Goal: Use online tool/utility

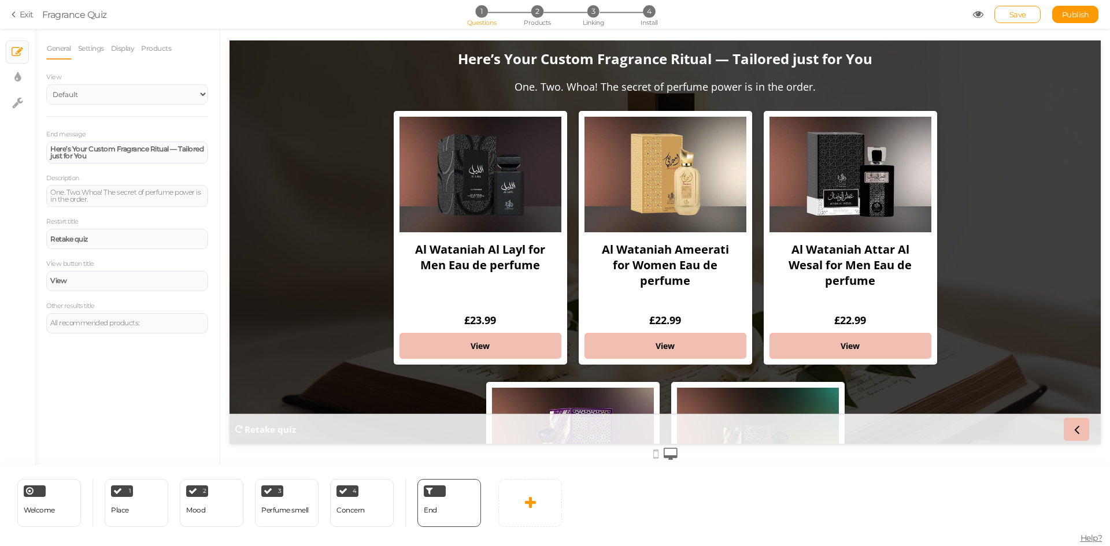
scroll to position [176, 0]
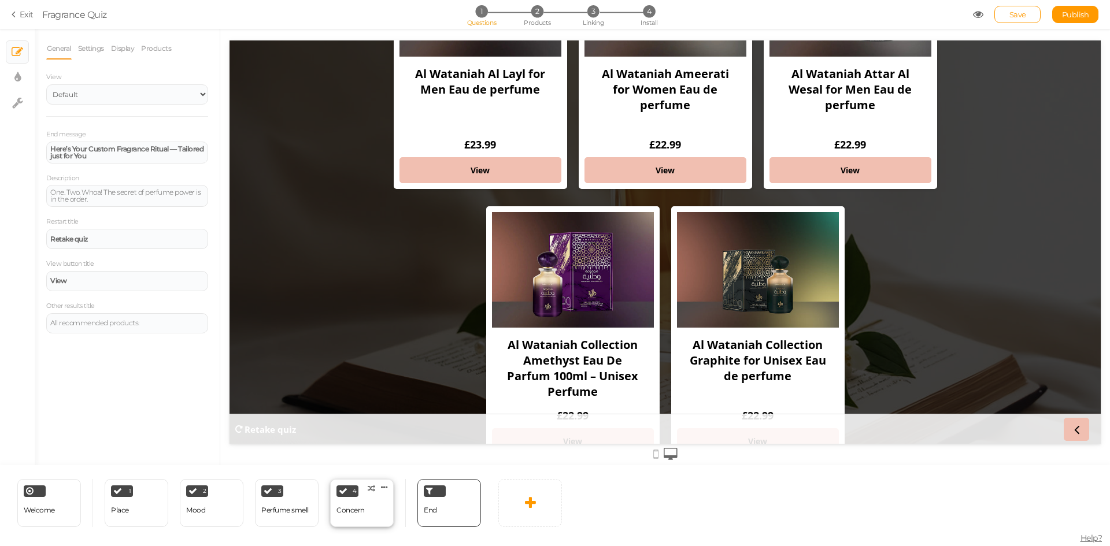
click at [348, 507] on div "Concern" at bounding box center [350, 510] width 28 height 8
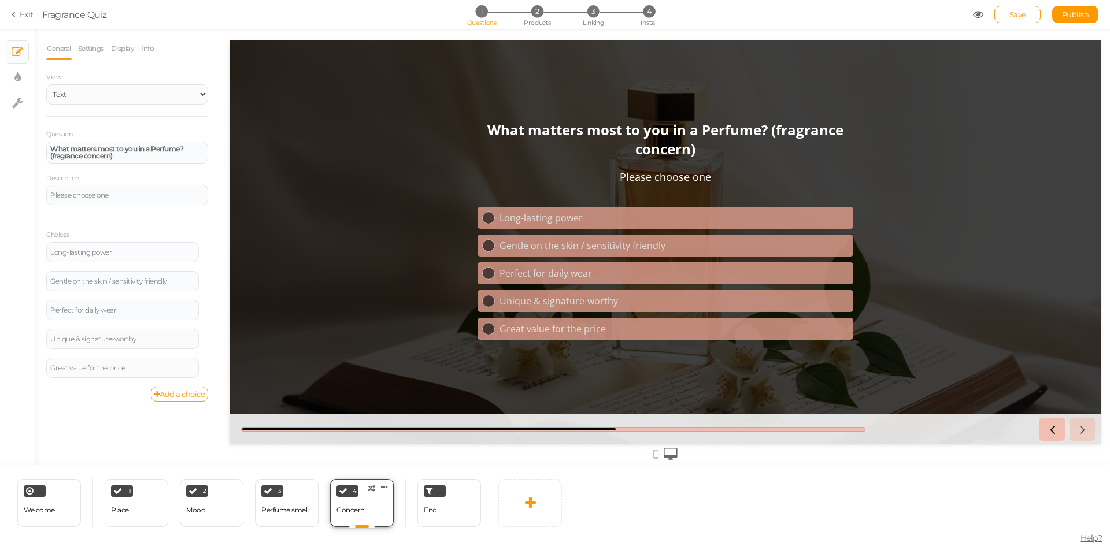
scroll to position [0, 0]
click at [54, 517] on div "Welcome" at bounding box center [39, 511] width 31 height 20
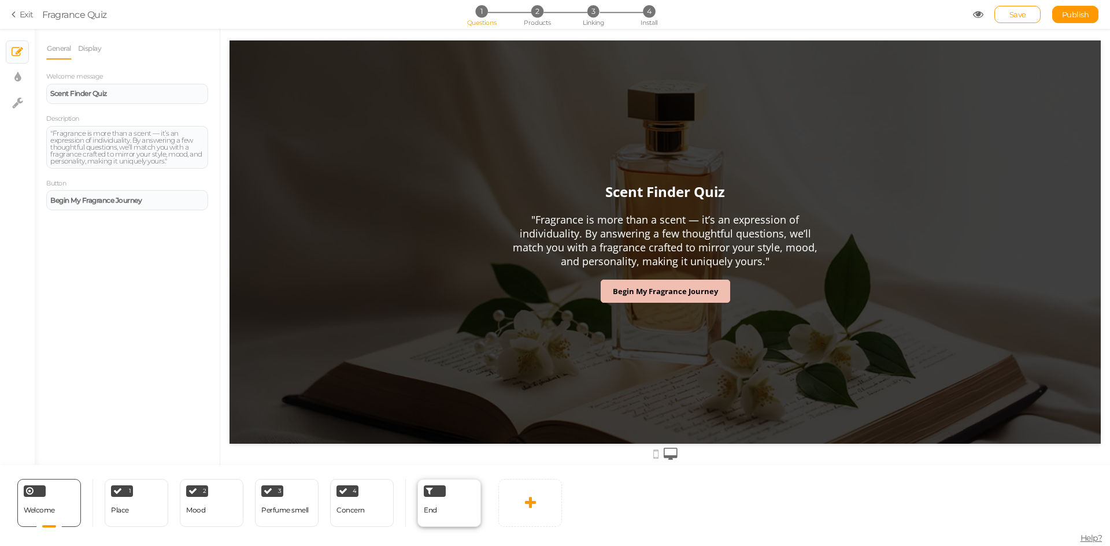
click at [435, 513] on span "End" at bounding box center [430, 510] width 13 height 9
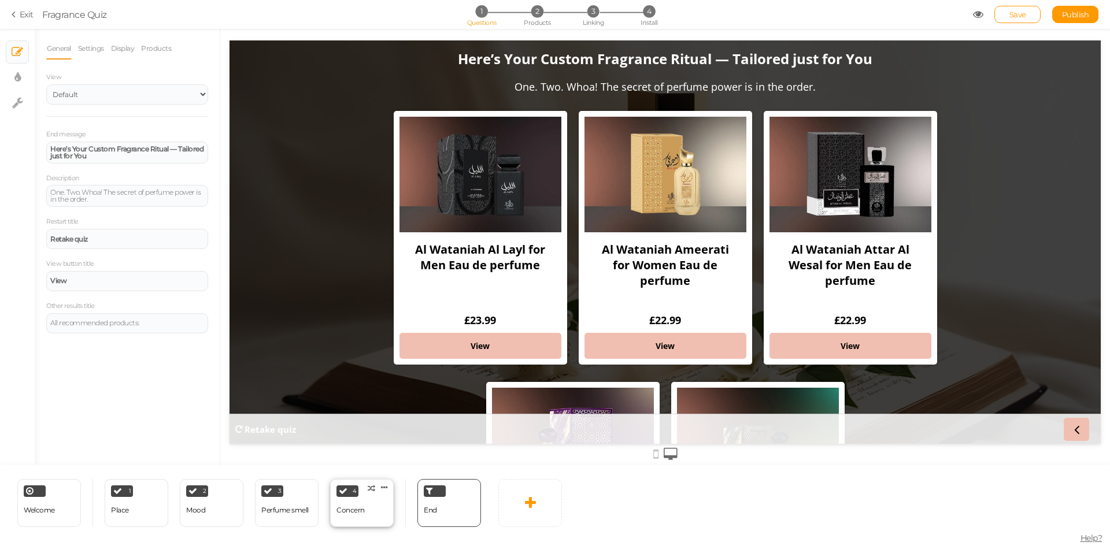
click at [341, 506] on div "Concern" at bounding box center [350, 511] width 28 height 20
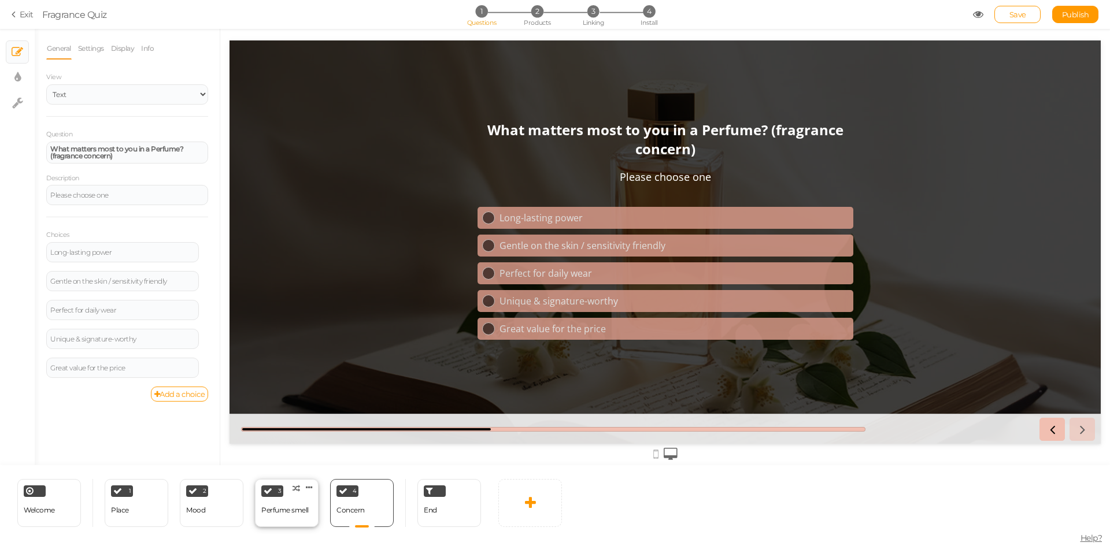
click at [277, 509] on div "Perfume smell" at bounding box center [284, 510] width 47 height 8
select select "2"
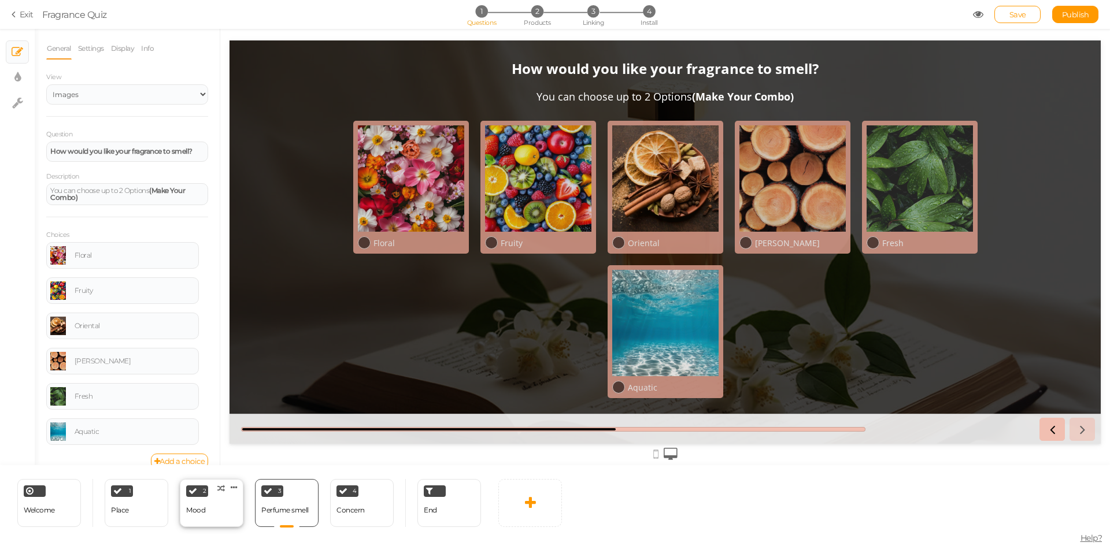
click at [207, 516] on div "2 Mood × Define the conditions to show this slide. Clone Change type Delete" at bounding box center [212, 503] width 64 height 48
select select "2"
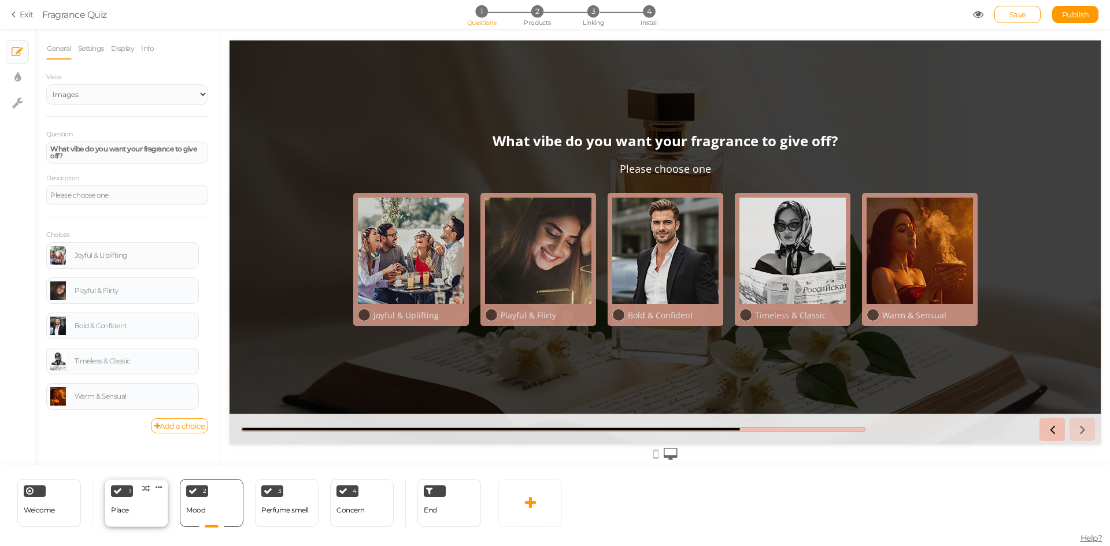
click at [135, 519] on div "1 Place × Define the conditions to show this slide. Clone Change type Delete" at bounding box center [137, 503] width 64 height 48
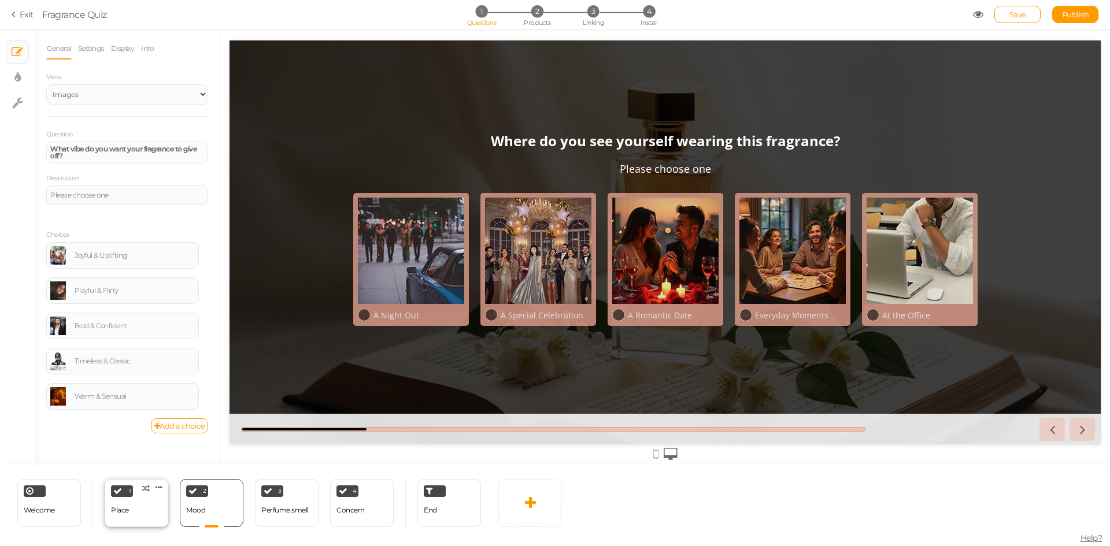
select select "2"
click at [451, 499] on div "End" at bounding box center [449, 503] width 64 height 48
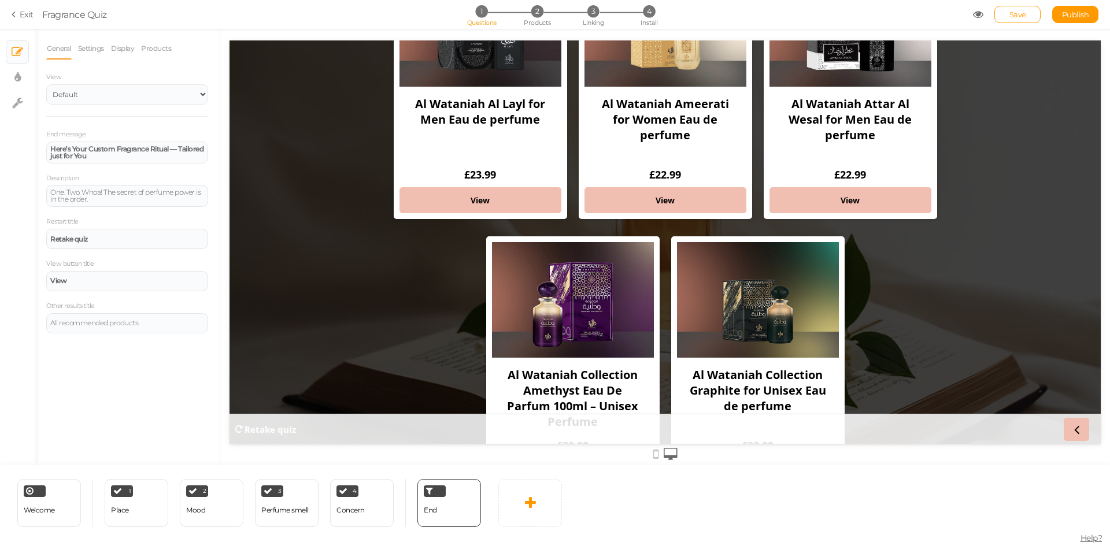
scroll to position [118, 0]
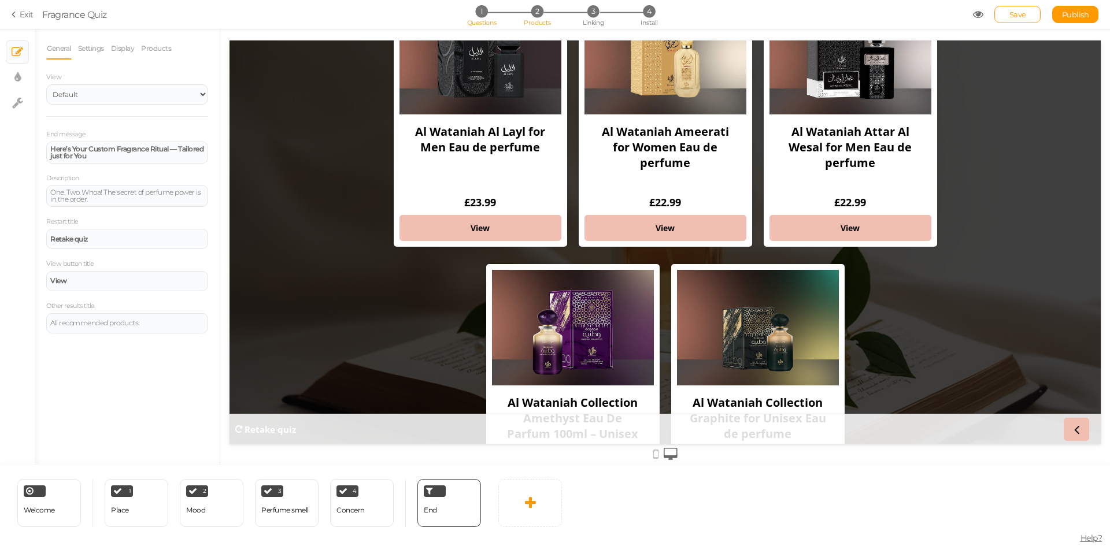
click at [533, 21] on span "Products" at bounding box center [537, 22] width 27 height 8
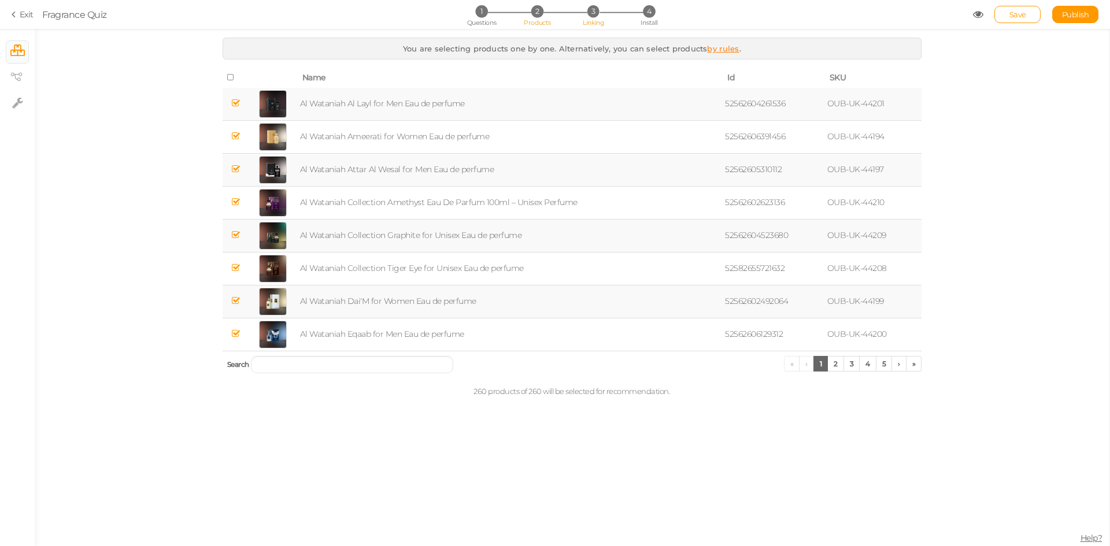
click at [596, 20] on span "Linking" at bounding box center [593, 22] width 21 height 8
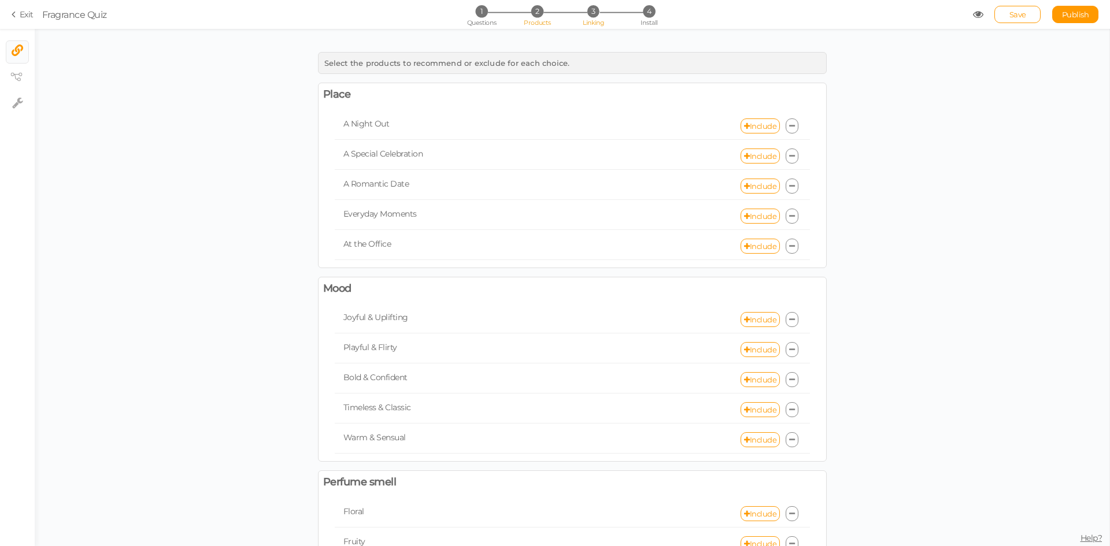
click at [536, 14] on span "2" at bounding box center [537, 11] width 12 height 12
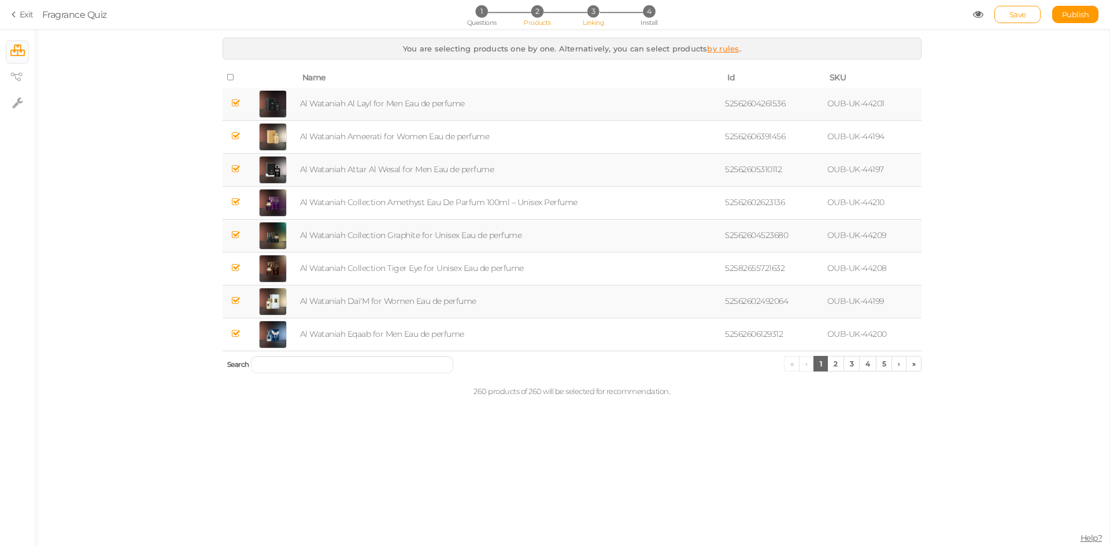
click at [595, 22] on span "Linking" at bounding box center [593, 22] width 21 height 8
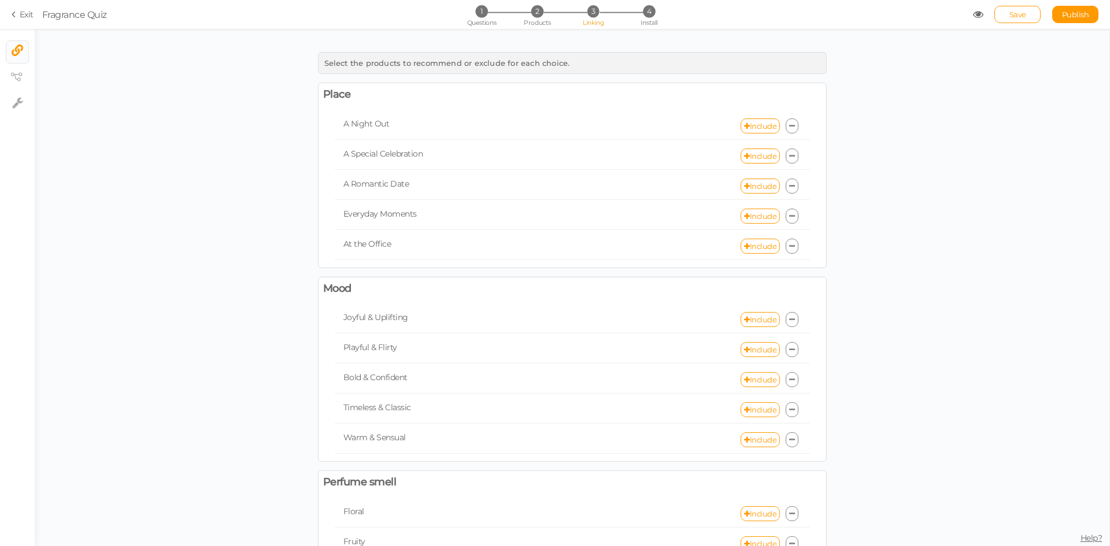
click at [490, 18] on div "1 Questions 2 Products 3 Linking 4 Install" at bounding box center [554, 15] width 242 height 21
click at [481, 18] on div "1 Questions 2 Products 3 Linking 4 Install" at bounding box center [554, 15] width 242 height 21
click at [487, 21] on span "Questions" at bounding box center [481, 22] width 29 height 8
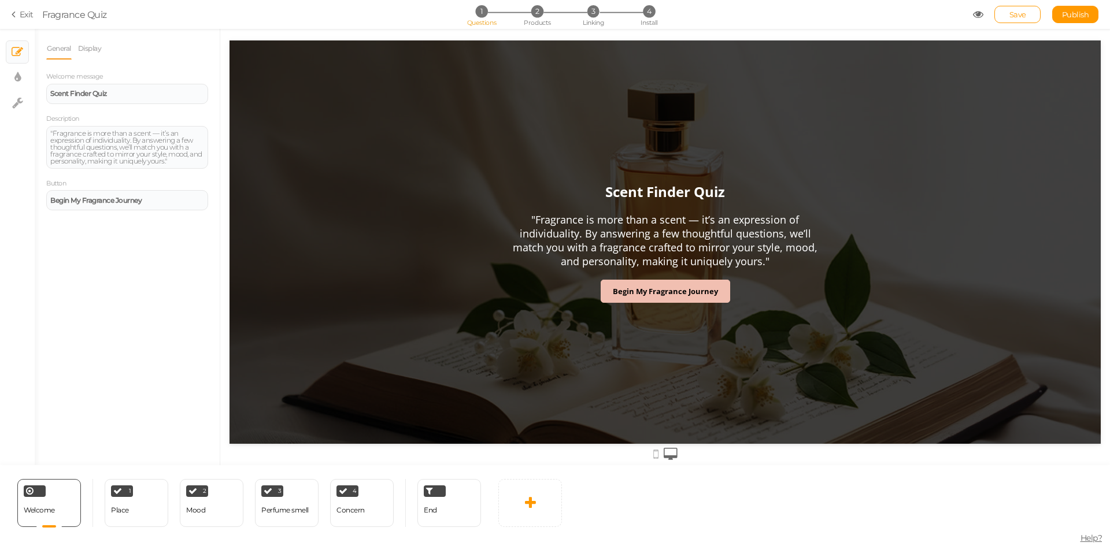
scroll to position [0, 0]
click at [438, 510] on div "End" at bounding box center [449, 503] width 64 height 48
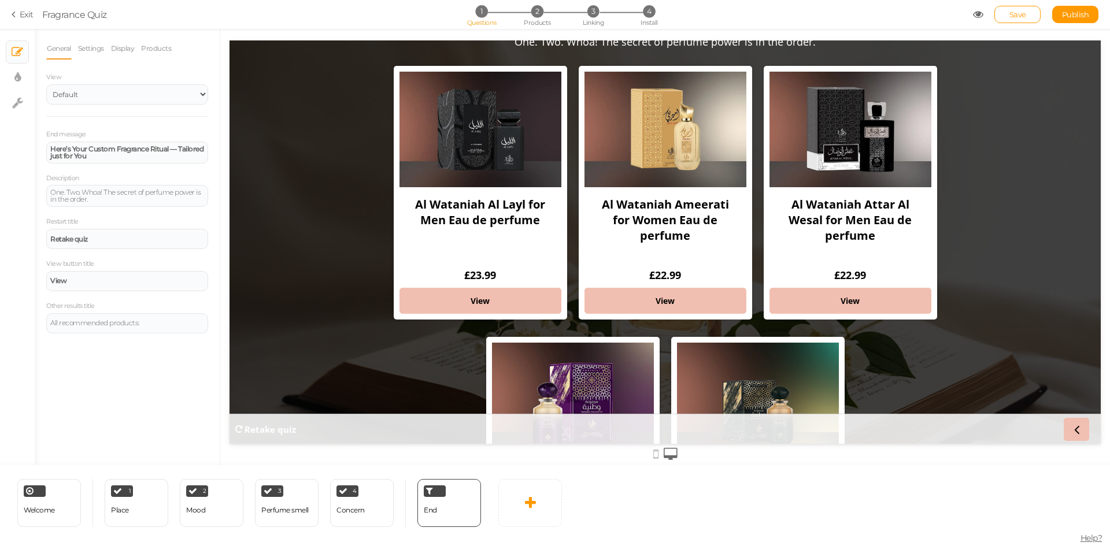
scroll to position [116, 0]
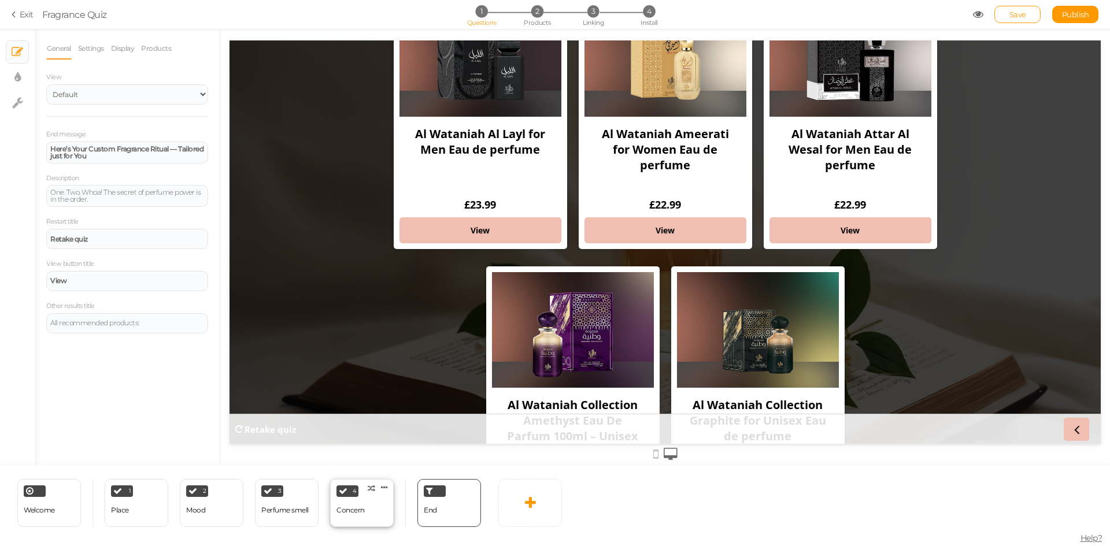
click at [347, 512] on div "Concern" at bounding box center [350, 510] width 28 height 8
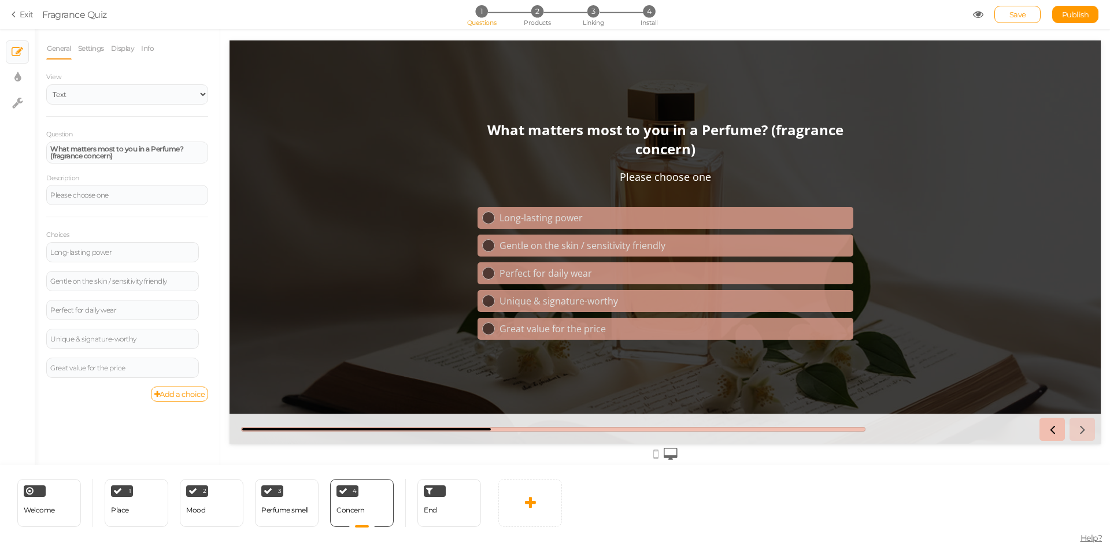
scroll to position [0, 0]
click at [446, 509] on div "End" at bounding box center [449, 503] width 64 height 48
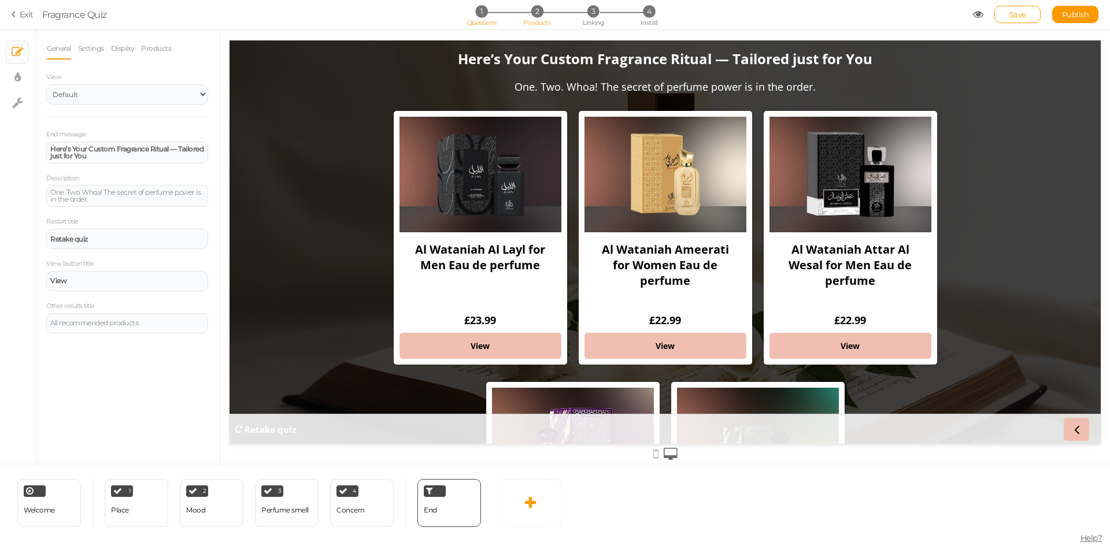
click at [541, 8] on span "2" at bounding box center [537, 11] width 12 height 12
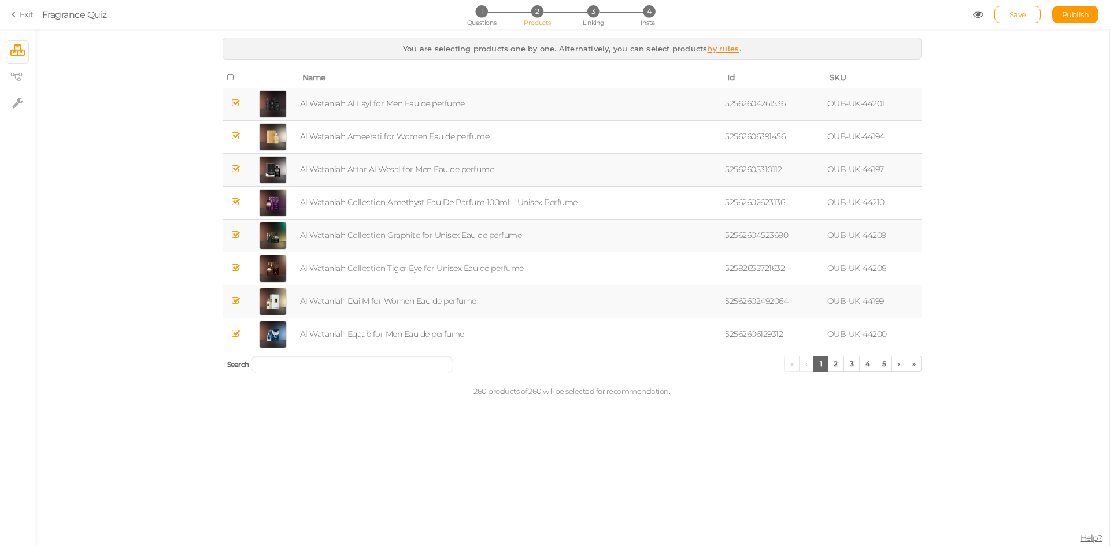
click at [596, 28] on section "Exit Fragrance Quiz 1 Questions 2 Products 3 Linking 4 Install Save Publish Vie…" at bounding box center [555, 14] width 1110 height 29
click at [590, 10] on span "3" at bounding box center [593, 11] width 12 height 12
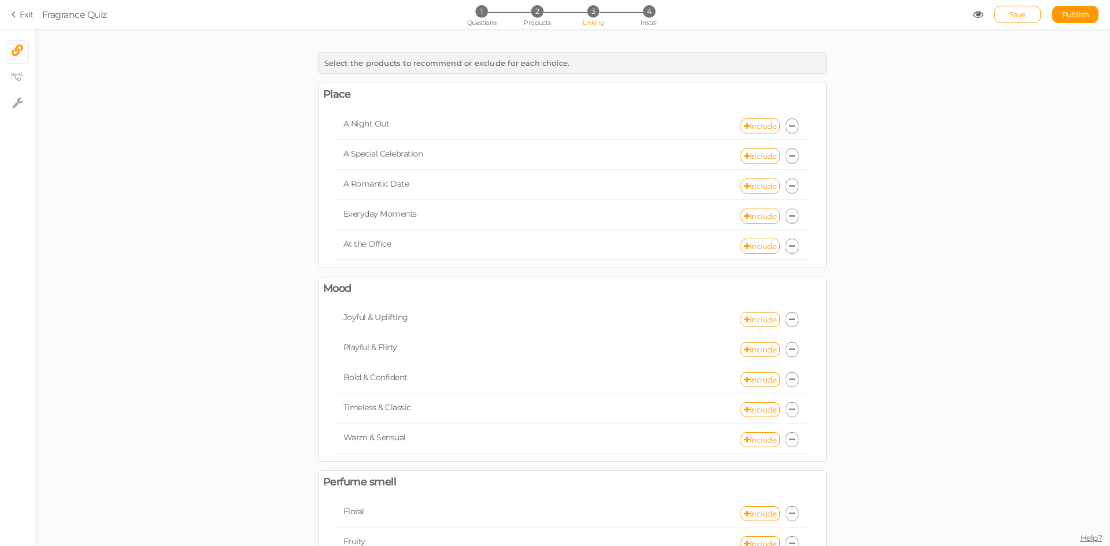
click at [754, 316] on link "Include" at bounding box center [759, 319] width 39 height 15
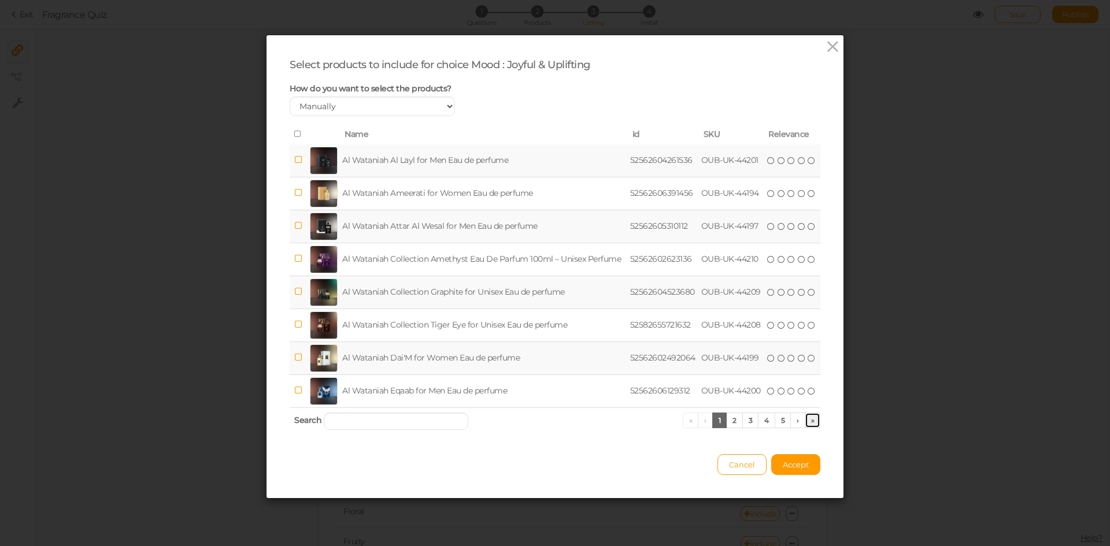
click at [805, 423] on link "»" at bounding box center [813, 421] width 16 height 16
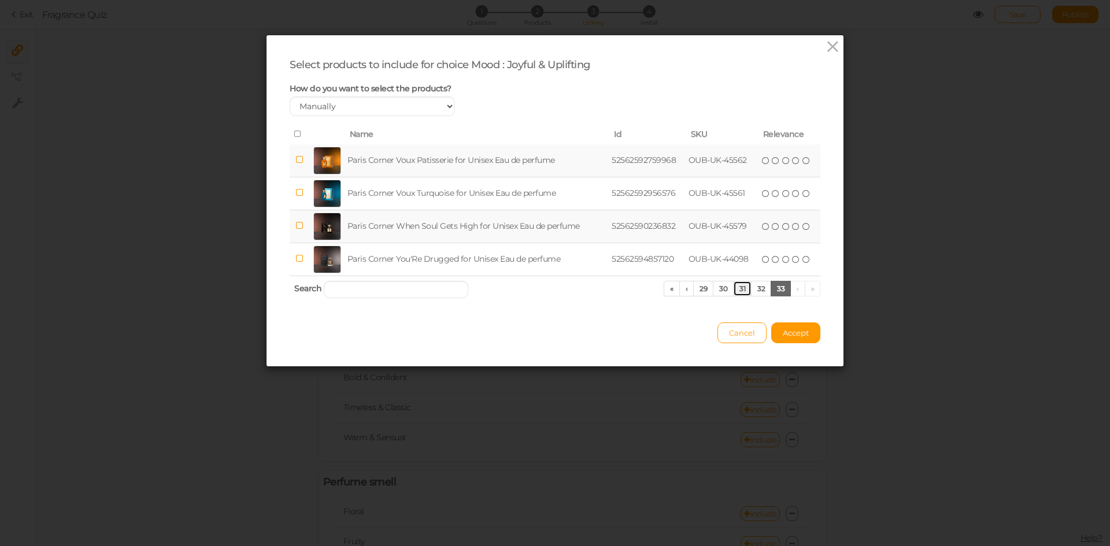
click at [733, 293] on link "31" at bounding box center [742, 289] width 18 height 16
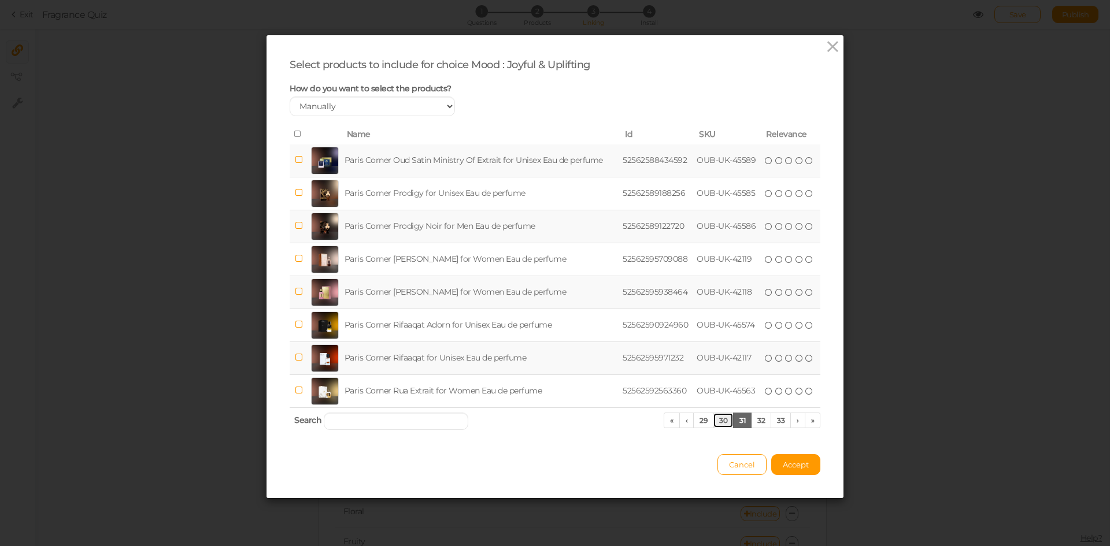
click at [718, 423] on link "30" at bounding box center [723, 421] width 21 height 16
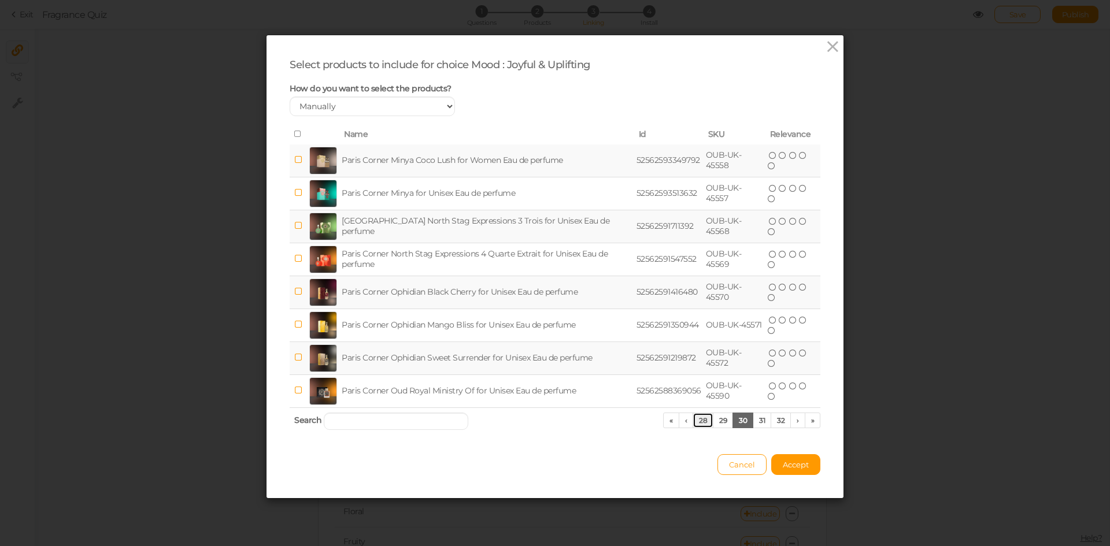
click at [699, 420] on link "28" at bounding box center [702, 421] width 21 height 16
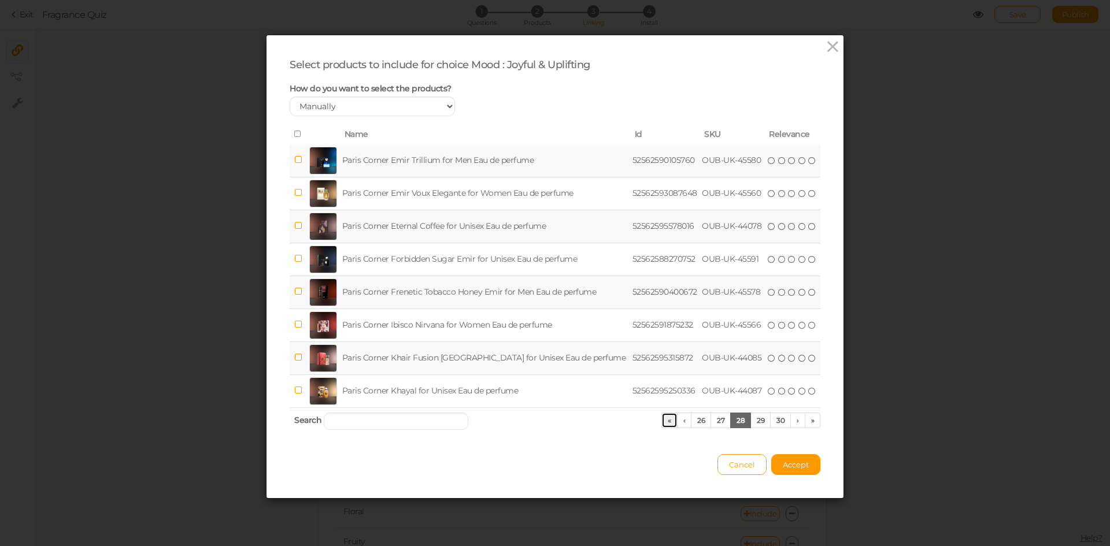
click at [668, 420] on link "«" at bounding box center [669, 421] width 16 height 16
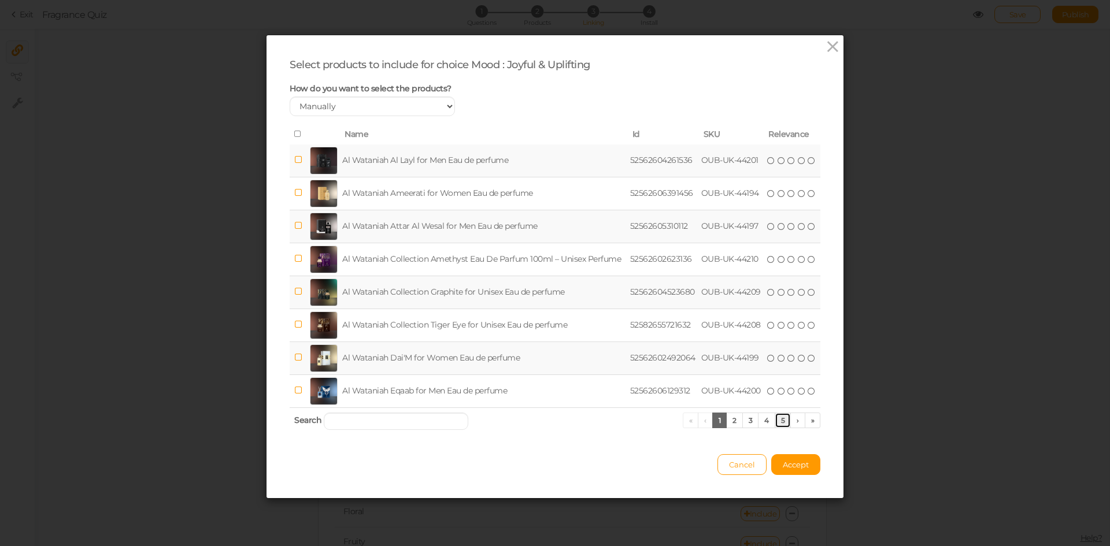
click at [779, 419] on link "5" at bounding box center [783, 421] width 17 height 16
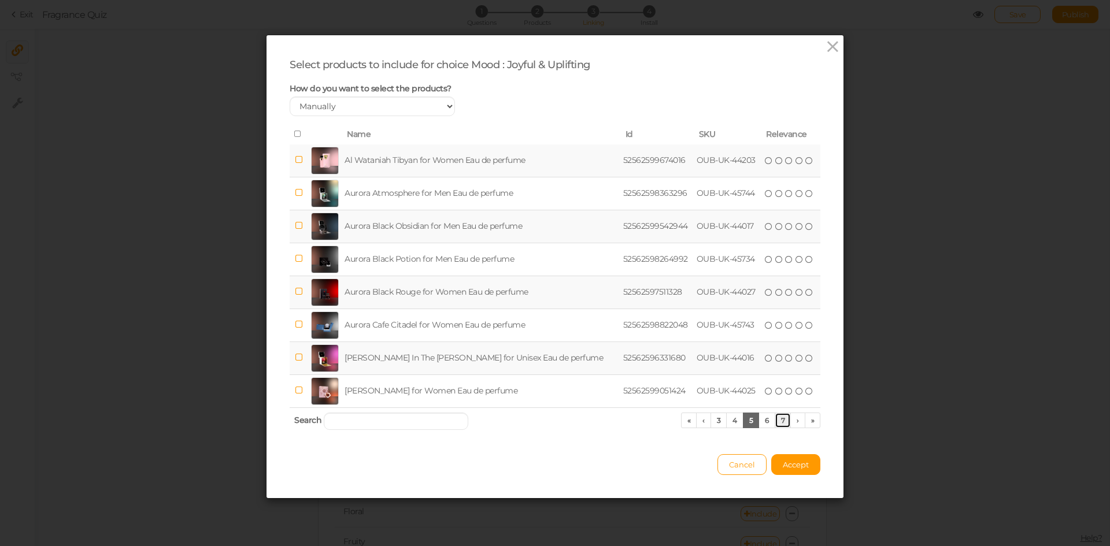
click at [779, 419] on link "7" at bounding box center [783, 421] width 17 height 16
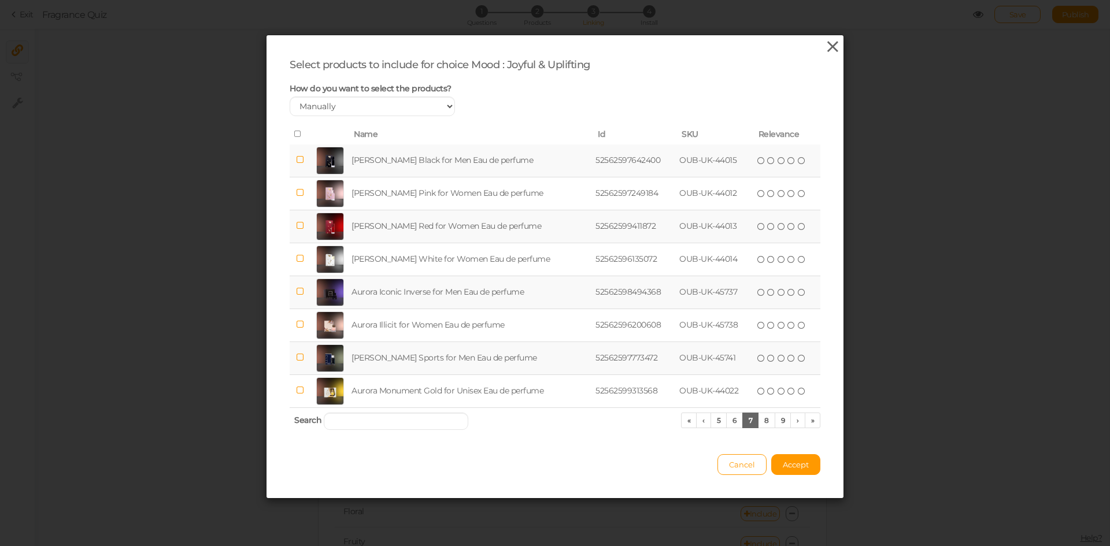
click at [835, 45] on icon at bounding box center [832, 46] width 17 height 17
